Goal: Task Accomplishment & Management: Manage account settings

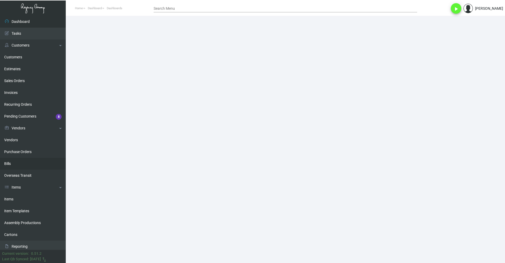
click at [18, 164] on link "Bills" at bounding box center [33, 164] width 66 height 12
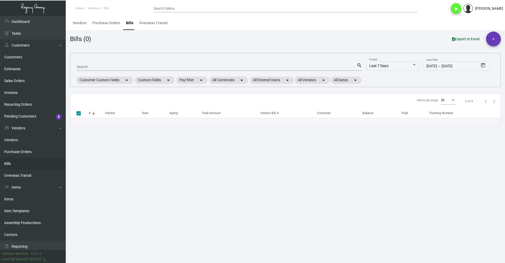
checkbox input "false"
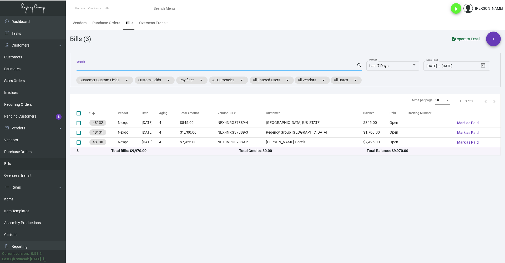
click at [106, 67] on input "Search" at bounding box center [217, 67] width 280 height 4
type input "high hope"
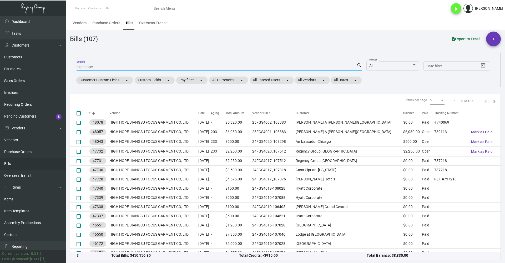
click at [121, 68] on input "high hope" at bounding box center [217, 67] width 280 height 4
paste input "24FGS4019"
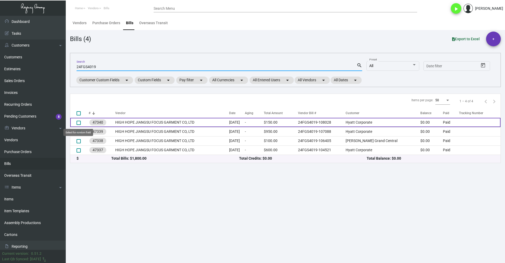
type input "24FGS4019"
click at [79, 123] on span at bounding box center [79, 123] width 4 height 4
click at [79, 125] on input "select row 1" at bounding box center [78, 125] width 0 height 0
checkbox input "true"
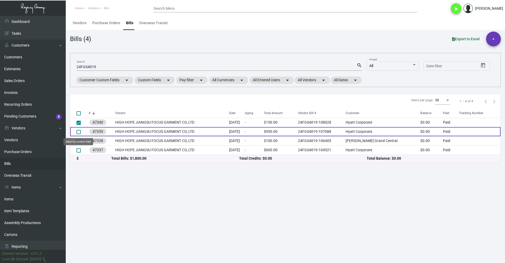
click at [79, 130] on span at bounding box center [79, 132] width 4 height 4
click at [79, 134] on input "select row 2" at bounding box center [78, 134] width 0 height 0
checkbox input "true"
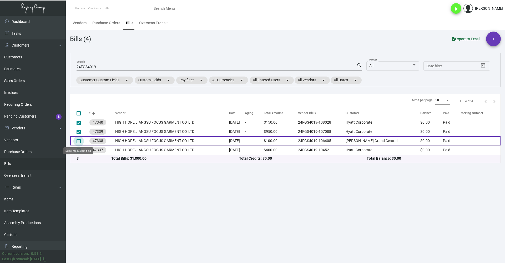
click at [78, 141] on span at bounding box center [79, 141] width 4 height 4
click at [78, 143] on input "select row 3" at bounding box center [78, 143] width 0 height 0
checkbox input "true"
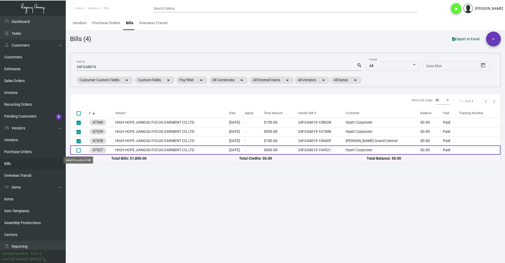
click at [78, 152] on span at bounding box center [79, 150] width 4 height 4
click at [78, 153] on input "select row 4" at bounding box center [78, 153] width 0 height 0
checkbox input "true"
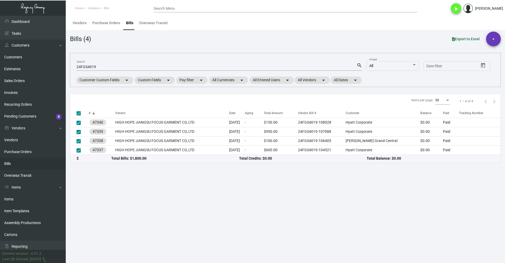
click at [80, 115] on span at bounding box center [79, 113] width 4 height 4
click at [79, 116] on input "select all" at bounding box center [78, 116] width 0 height 0
checkbox input "false"
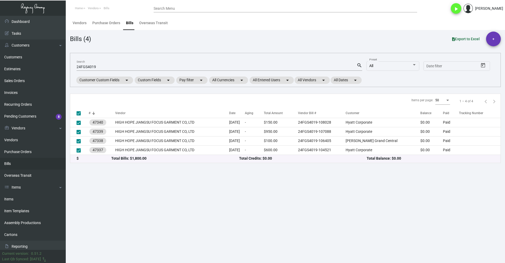
checkbox input "false"
